Goal: Task Accomplishment & Management: Manage account settings

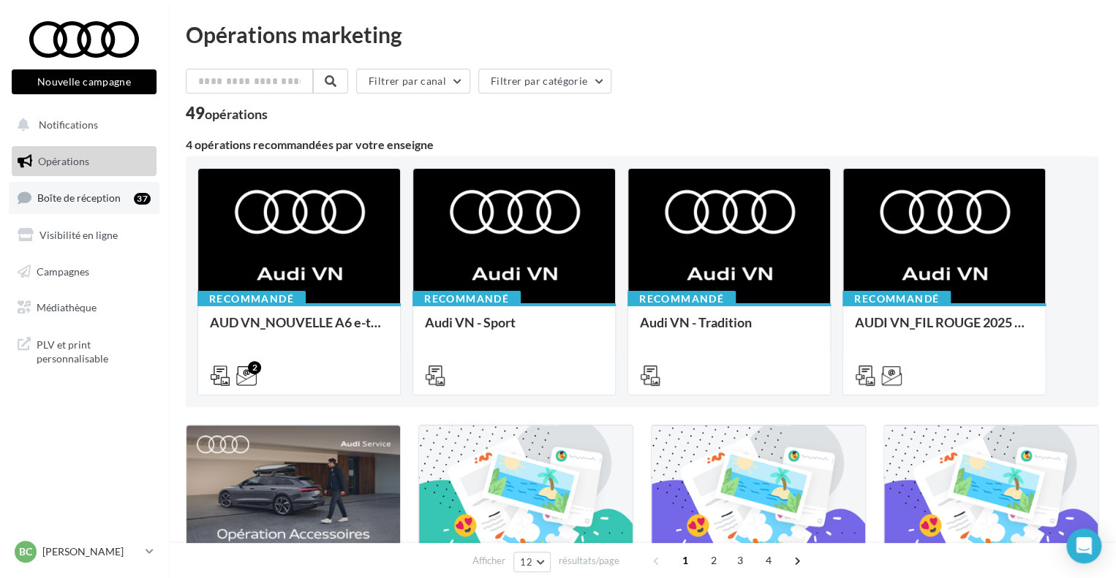
click at [88, 197] on span "Boîte de réception" at bounding box center [78, 198] width 83 height 12
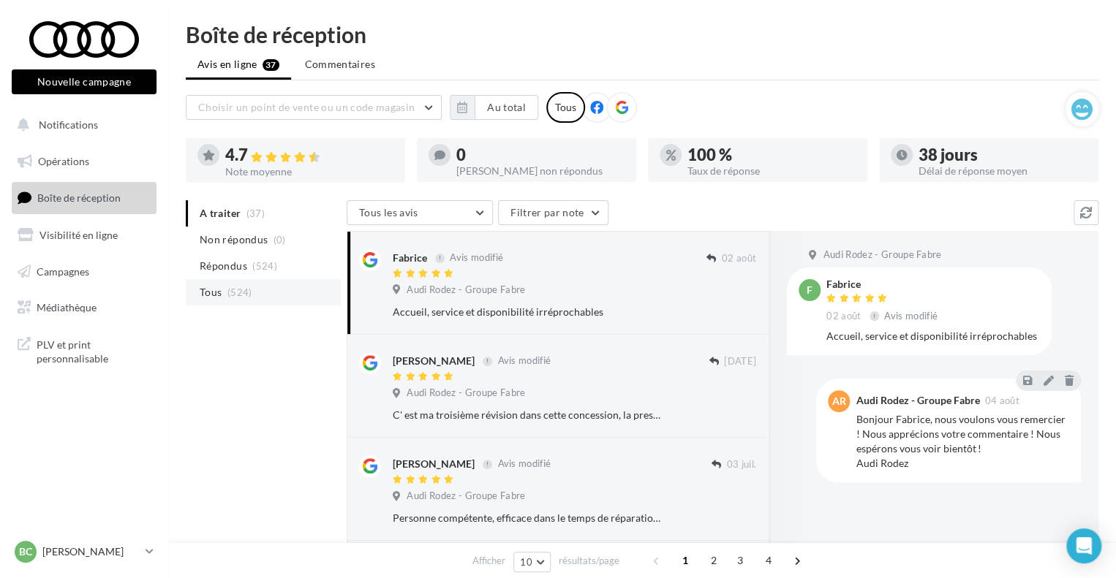
click at [248, 292] on span "(524)" at bounding box center [239, 293] width 25 height 12
click at [242, 301] on li "Tous (524)" at bounding box center [263, 292] width 155 height 26
